Goal: Transaction & Acquisition: Book appointment/travel/reservation

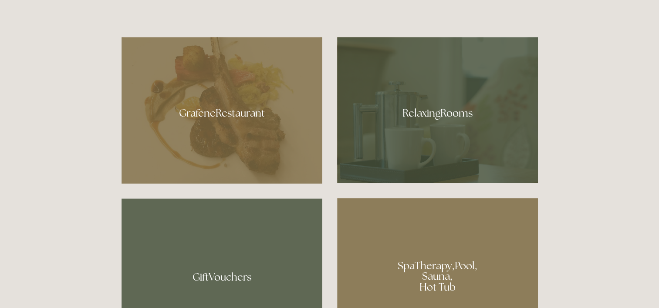
scroll to position [583, 0]
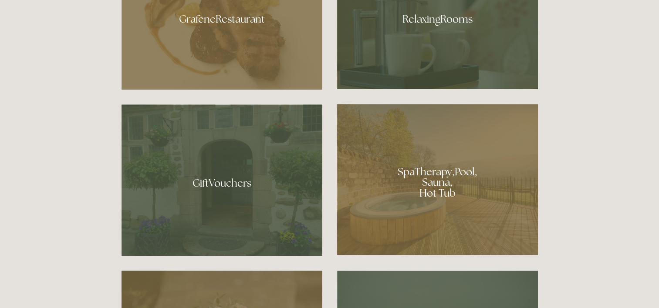
click at [453, 183] on div at bounding box center [437, 179] width 201 height 151
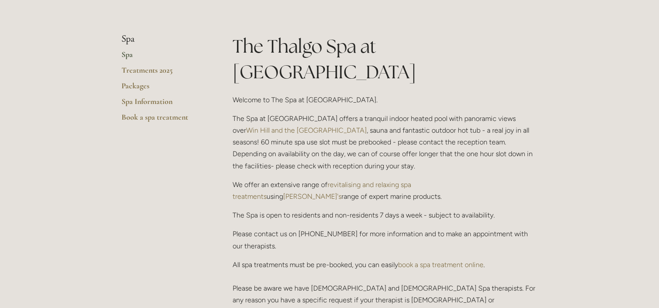
scroll to position [193, 0]
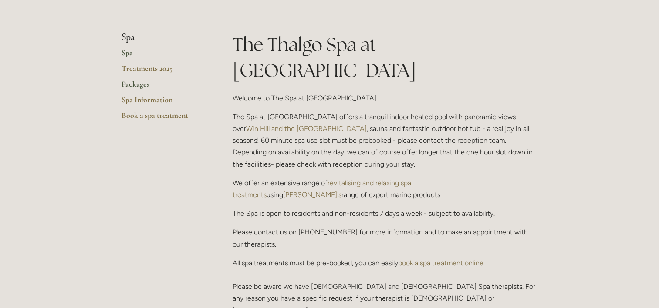
click at [134, 85] on link "Packages" at bounding box center [162, 87] width 83 height 16
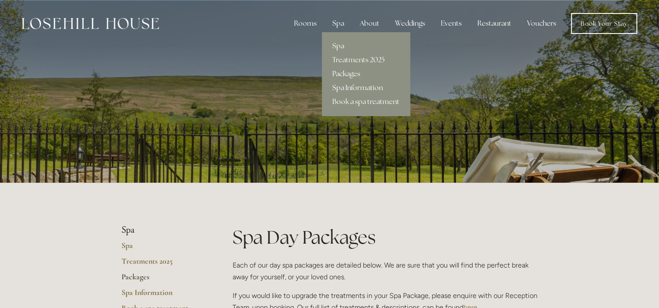
click at [357, 89] on link "Spa Information" at bounding box center [366, 88] width 88 height 14
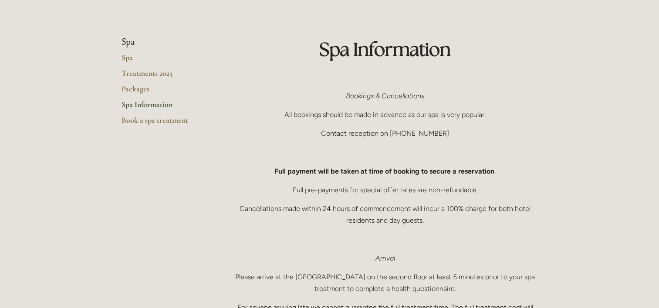
scroll to position [52, 0]
click at [121, 56] on link "Spa" at bounding box center [162, 61] width 83 height 16
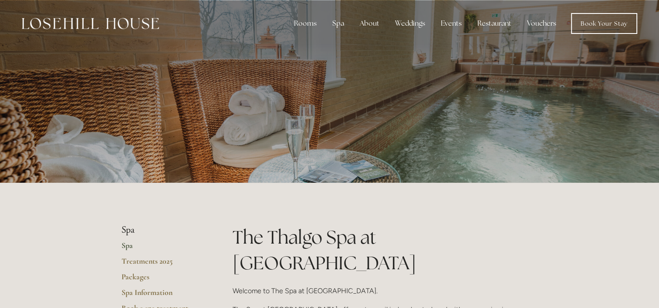
scroll to position [127, 0]
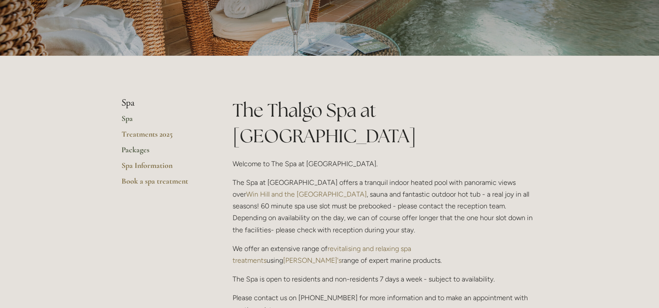
click at [134, 151] on link "Packages" at bounding box center [162, 153] width 83 height 16
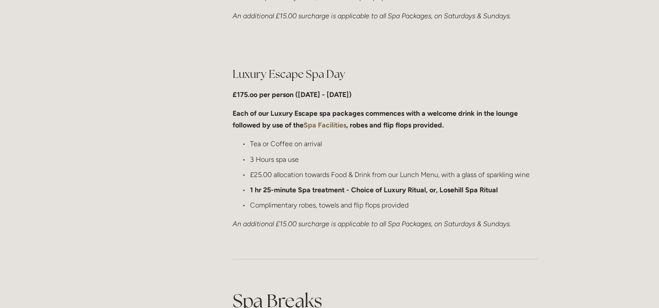
scroll to position [860, 0]
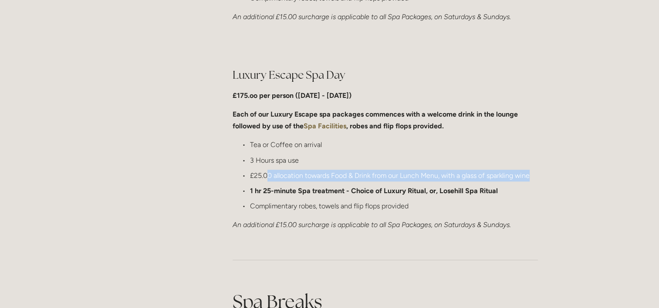
drag, startPoint x: 269, startPoint y: 176, endPoint x: 532, endPoint y: 166, distance: 263.1
click at [532, 166] on ul "Tea or Coffee on arrival 3 Hours spa use £25.00 allocation towards Food & Drink…" at bounding box center [384, 175] width 305 height 73
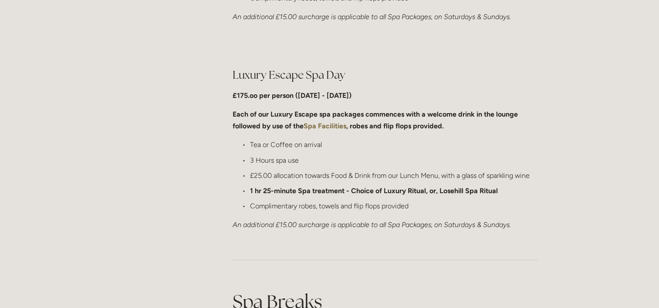
click at [388, 204] on p "Complimentary robes, towels and flip flops provided" at bounding box center [394, 206] width 288 height 12
click at [362, 211] on p "Complimentary robes, towels and flip flops provided" at bounding box center [394, 206] width 288 height 12
